Goal: Task Accomplishment & Management: Complete application form

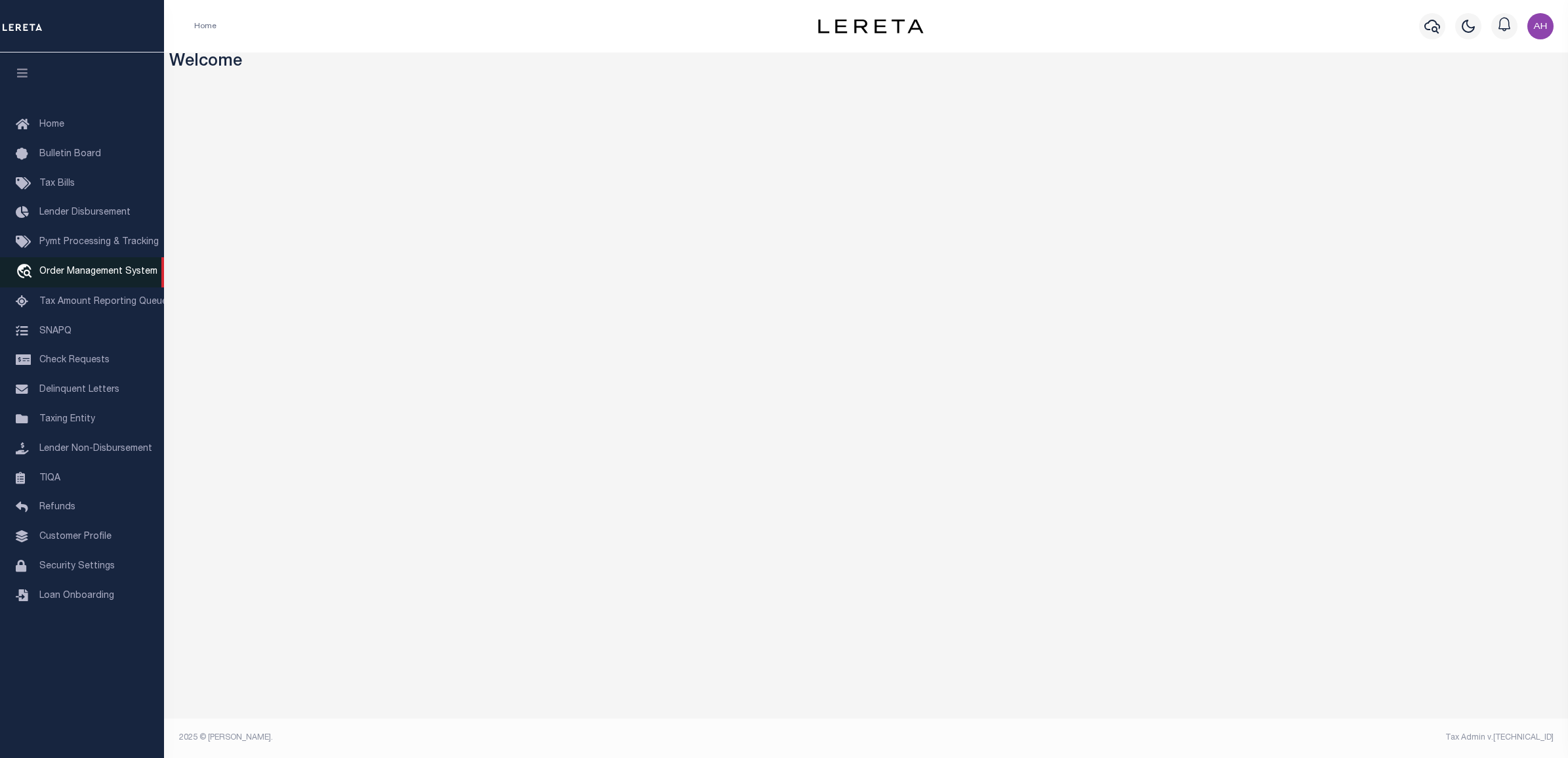
click at [82, 276] on span "Order Management System" at bounding box center [99, 271] width 118 height 9
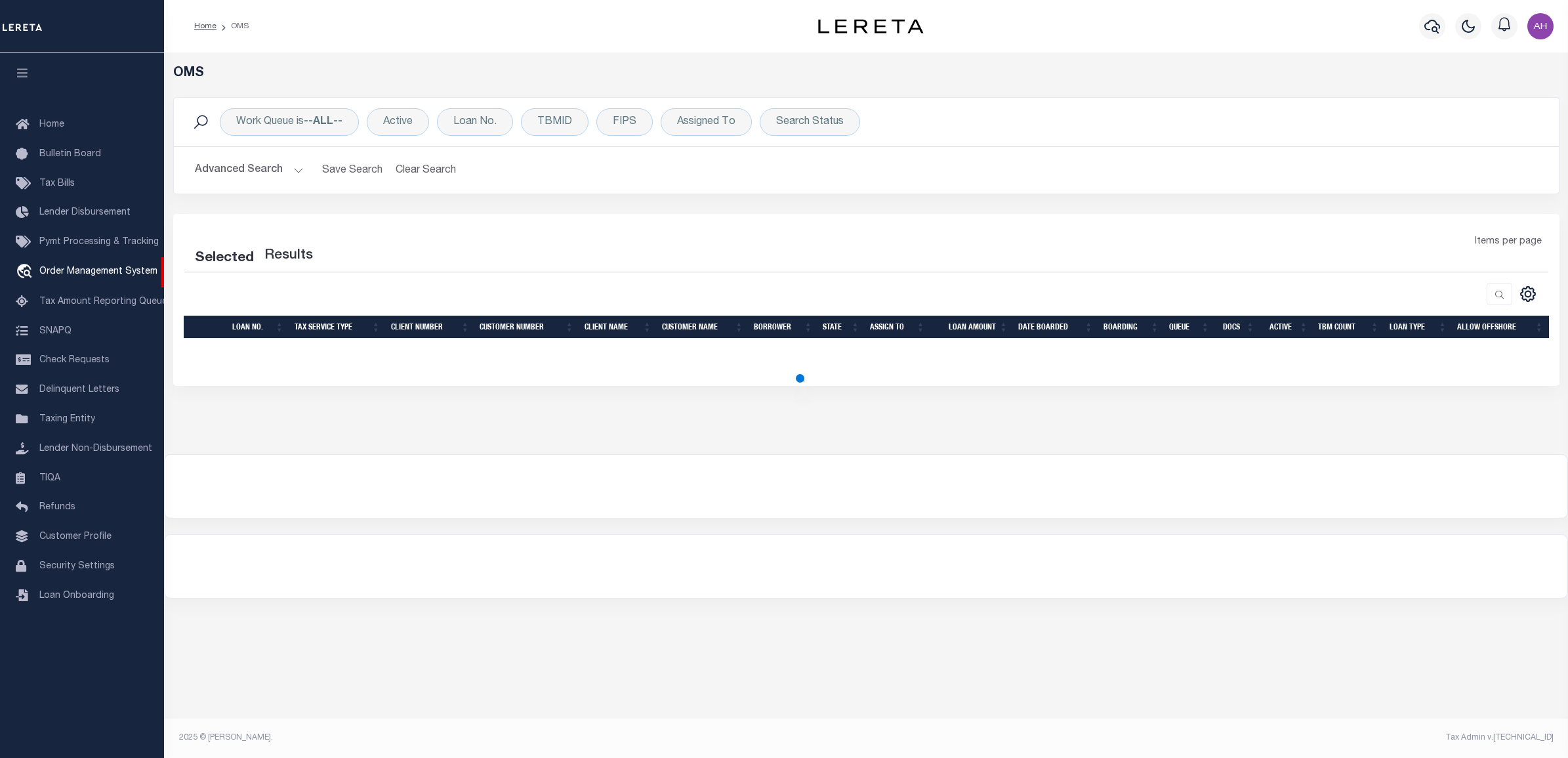
select select "200"
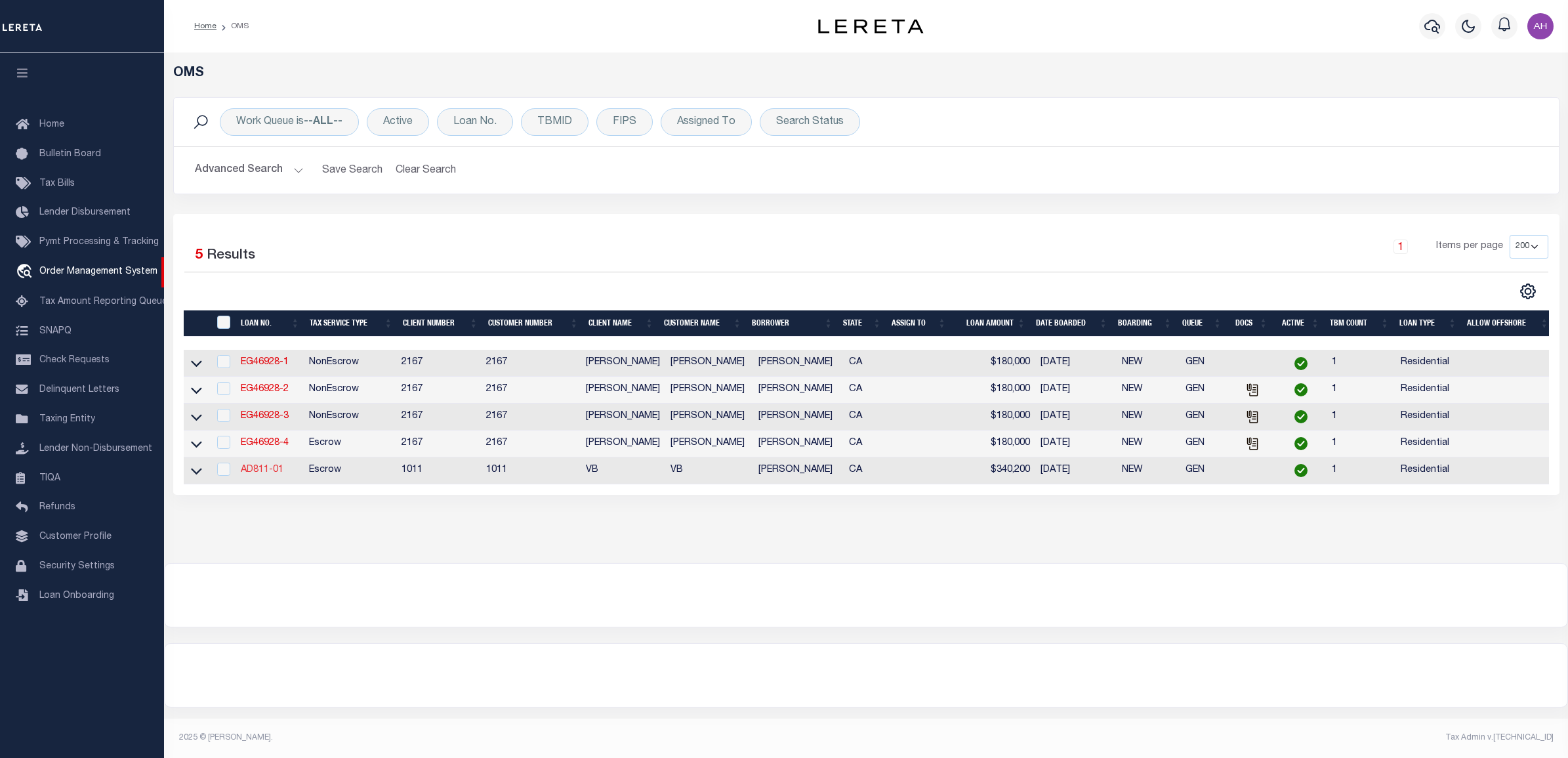
click at [270, 475] on link "AD811-01" at bounding box center [262, 469] width 42 height 9
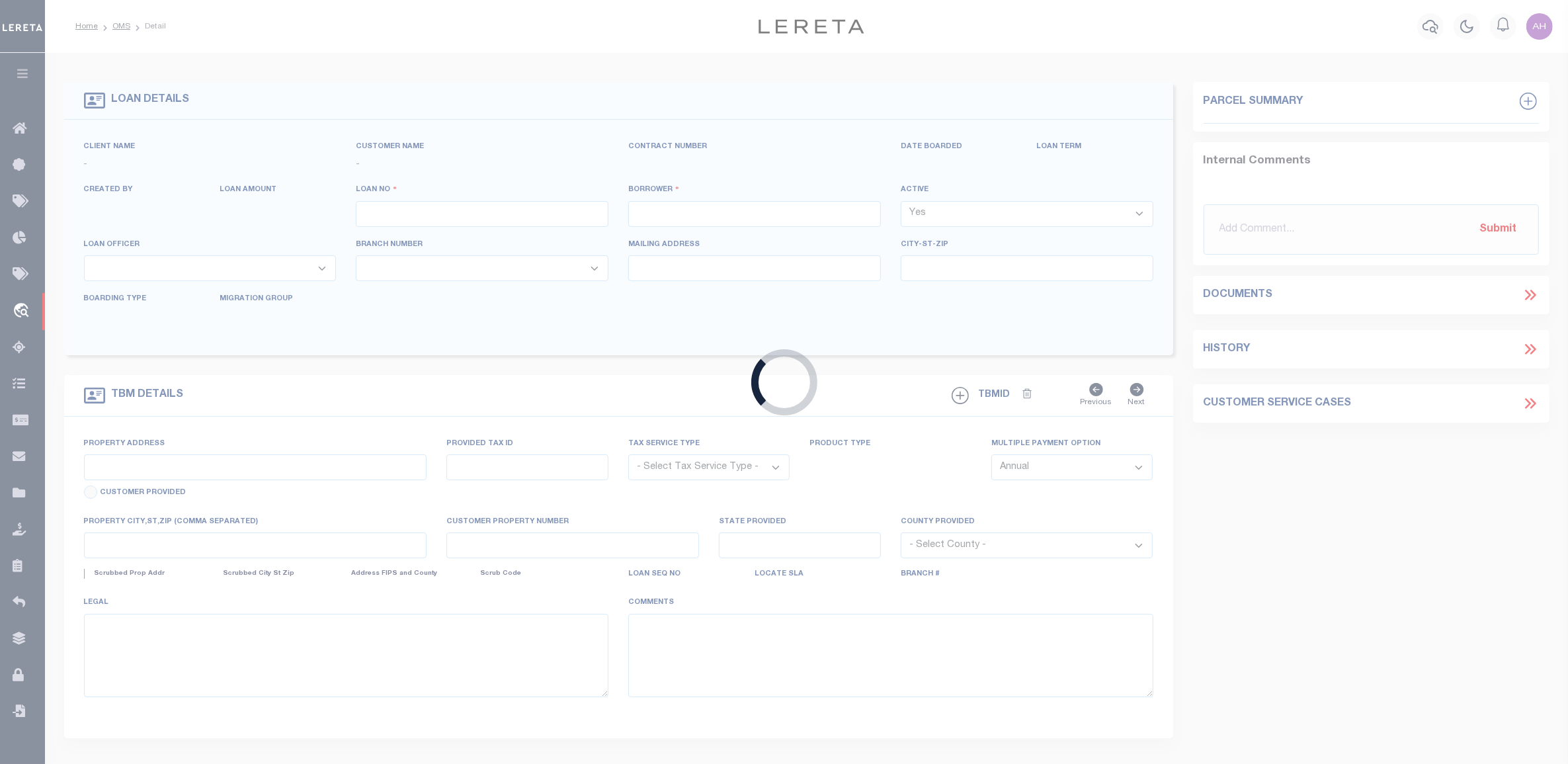
type input "AD811-01"
type input "[PERSON_NAME]"
select select
type input "12162 [PERSON_NAME] DR"
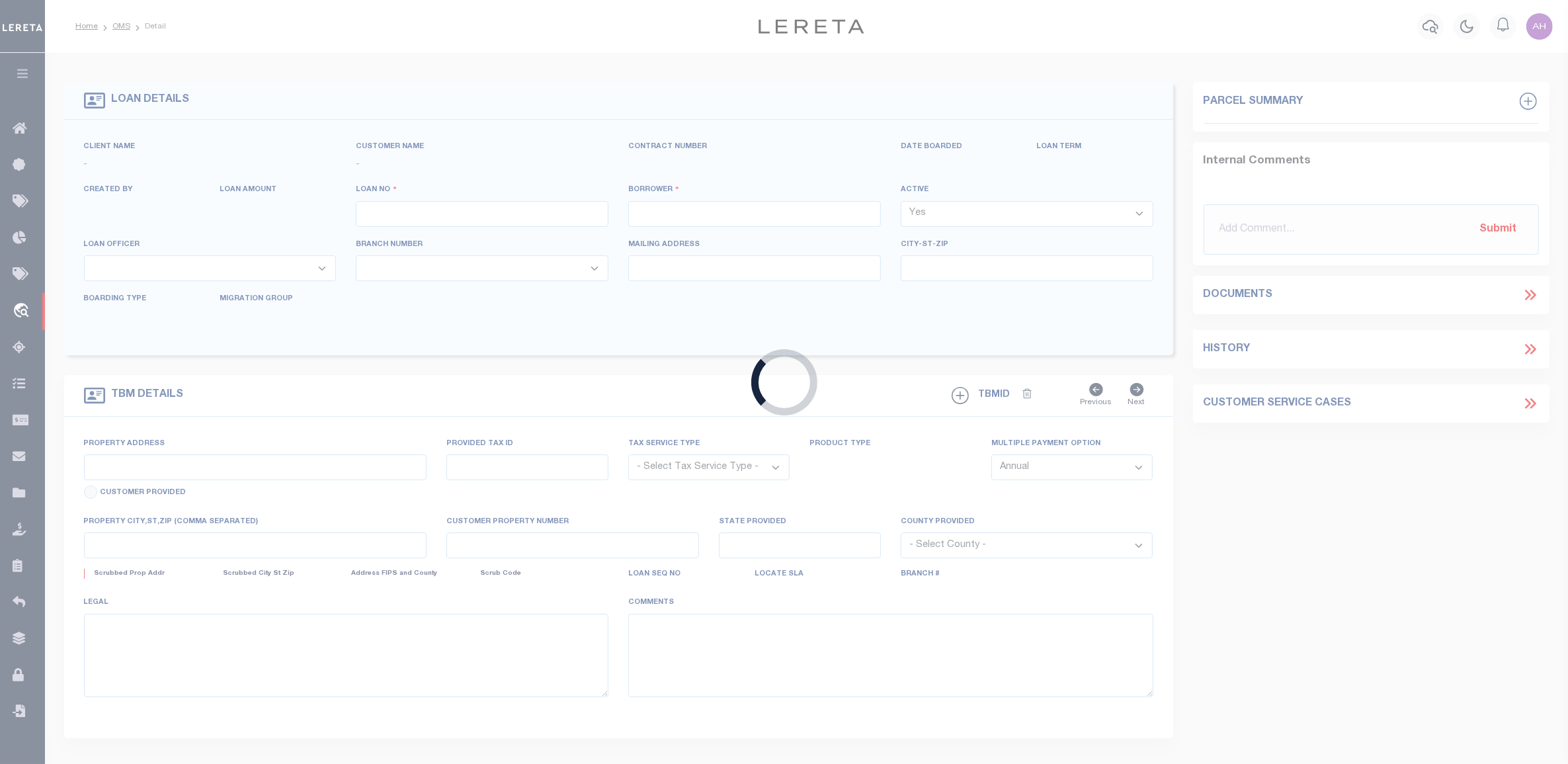
type input "[GEOGRAPHIC_DATA]-3931"
type input "[DATE]"
select select "10"
select select "Escrow"
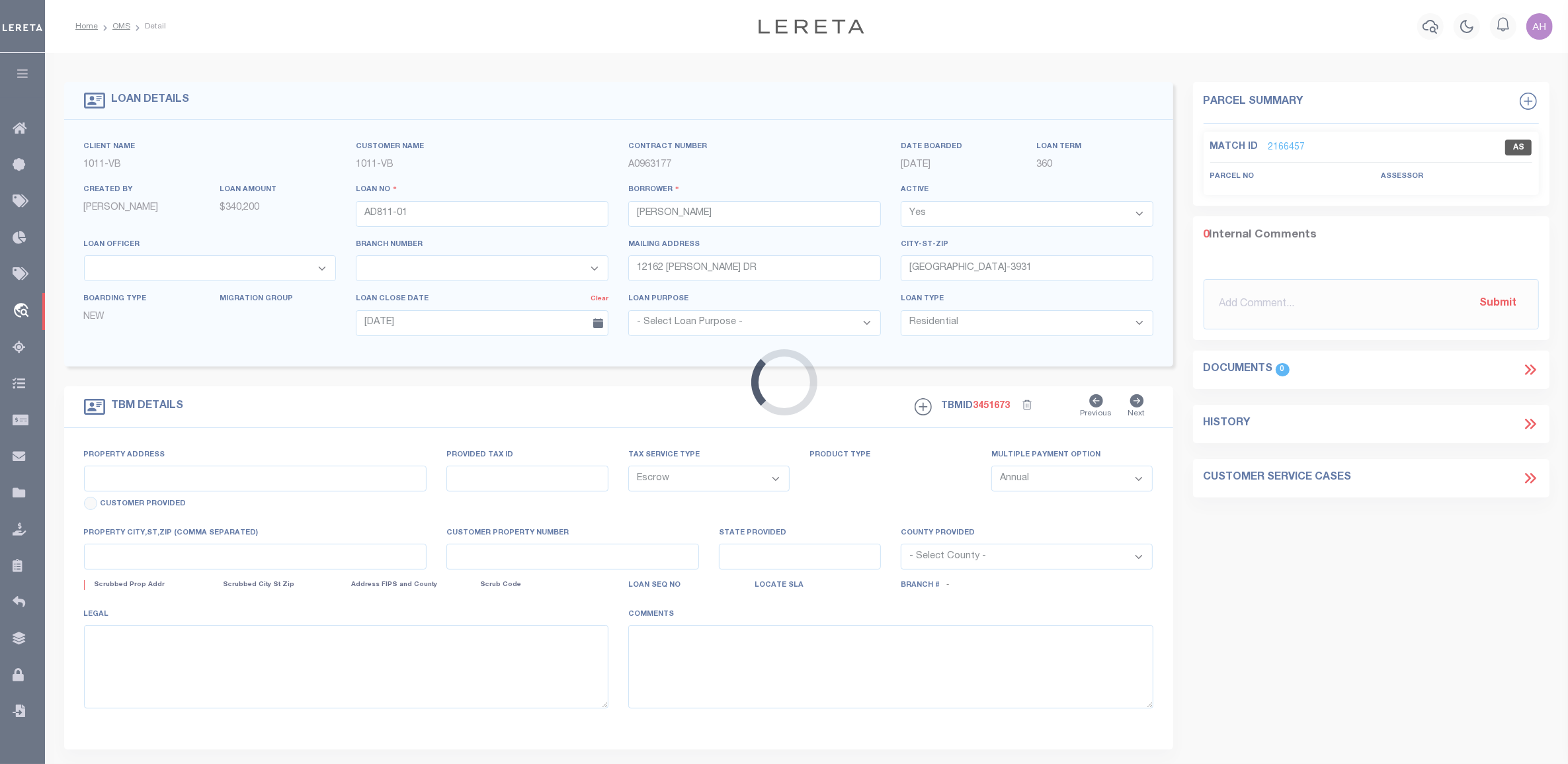
type input "12162 [PERSON_NAME] DR"
select select
type input "[GEOGRAPHIC_DATA]-3931"
type input "CA"
select select "19653"
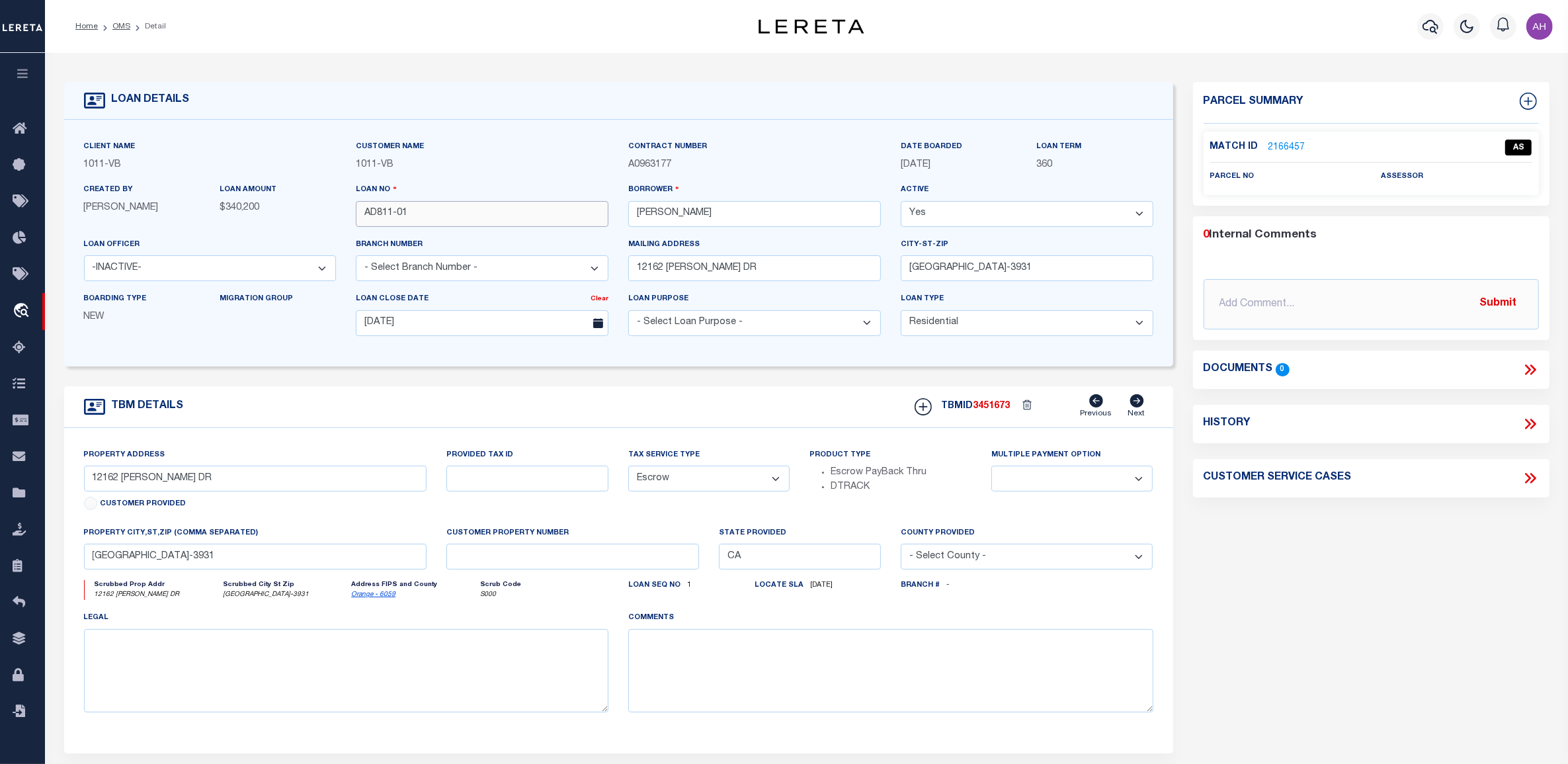
drag, startPoint x: 442, startPoint y: 219, endPoint x: 302, endPoint y: 215, distance: 140.1
click at [302, 215] on div "Client Name 1011 - VB Customer Name 1011 - VB" at bounding box center [618, 243] width 1089 height 207
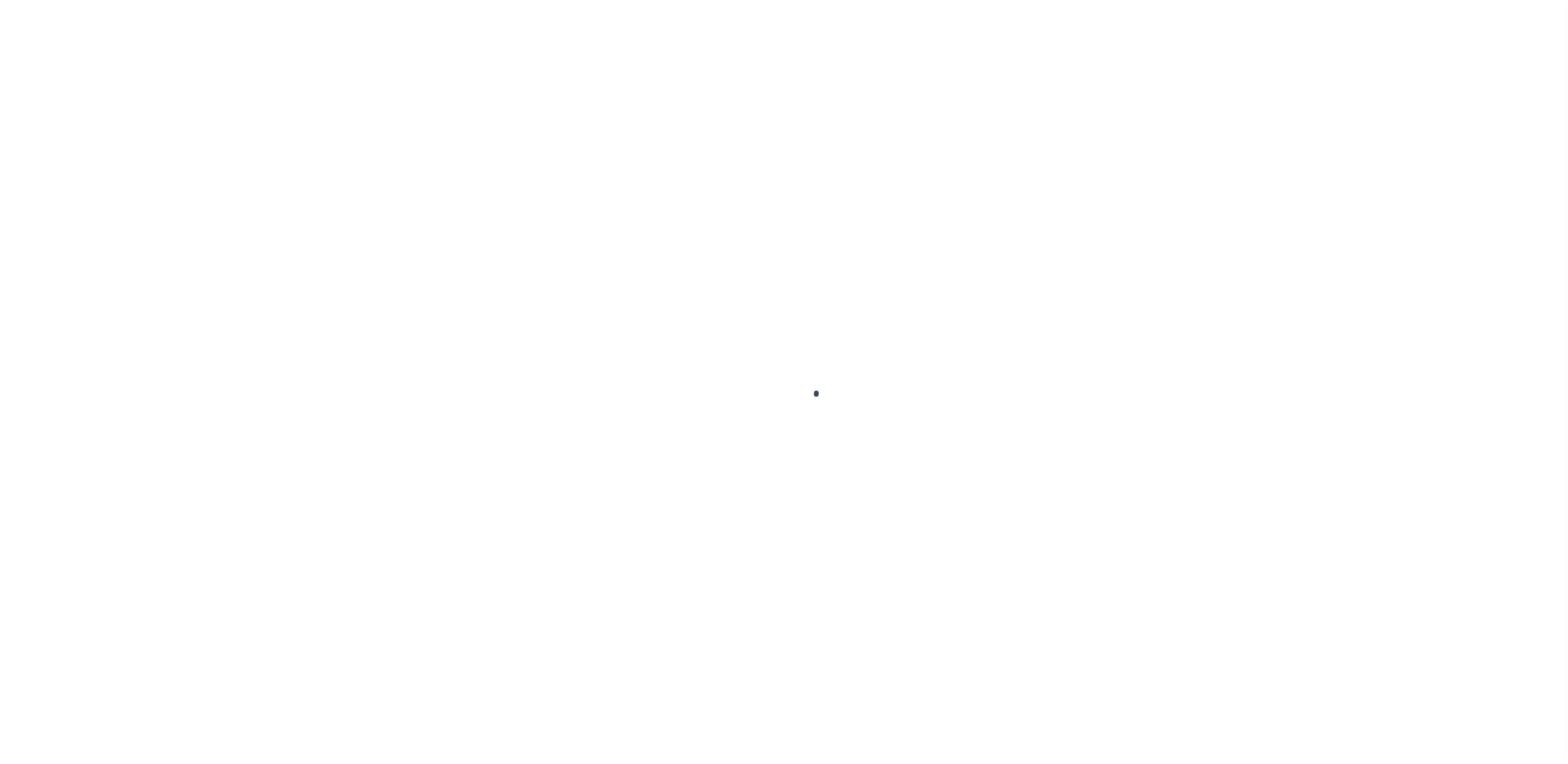
select select "10"
select select "Escrow"
type input "12162 [PERSON_NAME] DR"
select select
type input "[GEOGRAPHIC_DATA]-3931"
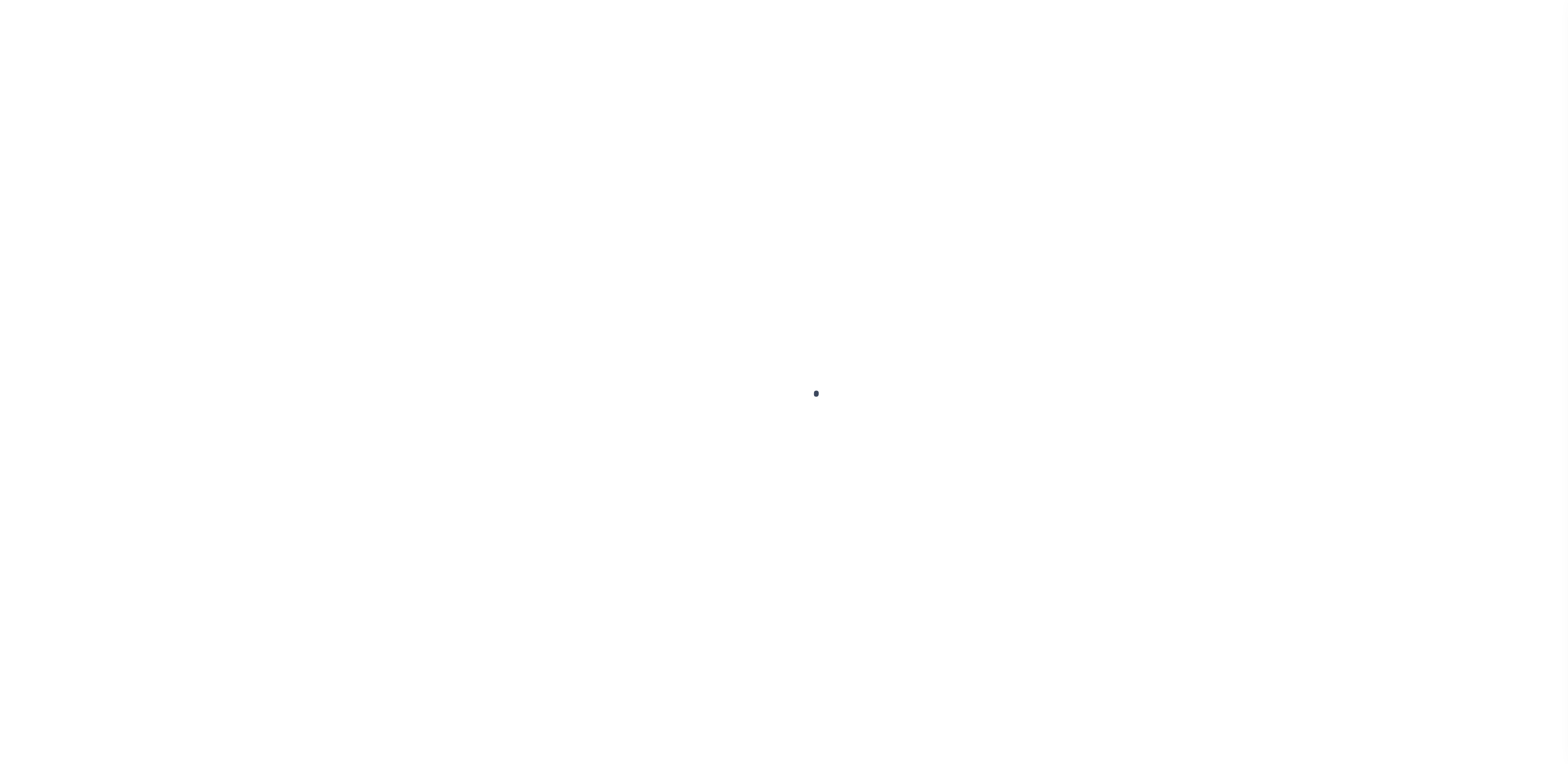
type input "CA"
select select "19653"
select select "10"
select select "Escrow"
